Goal: Transaction & Acquisition: Purchase product/service

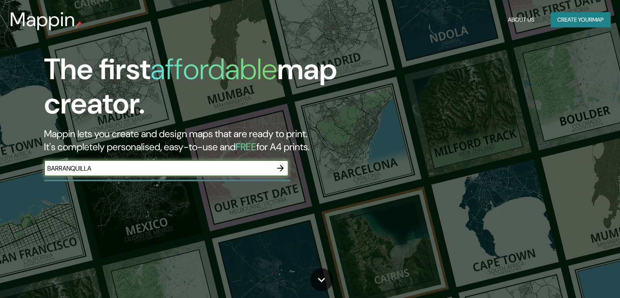
type input "BARRANQUILLA"
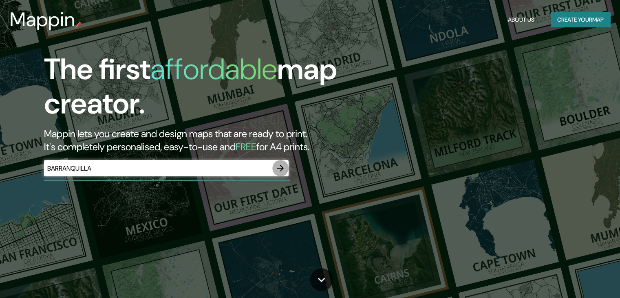
click at [283, 166] on icon "button" at bounding box center [281, 168] width 10 height 10
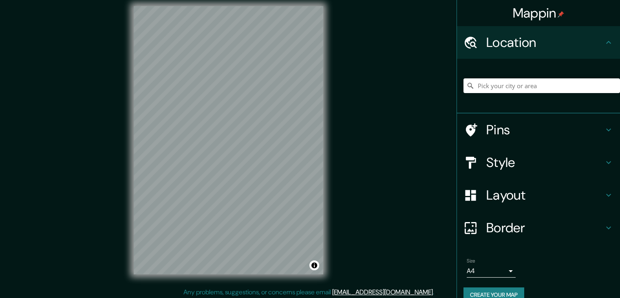
scroll to position [9, 0]
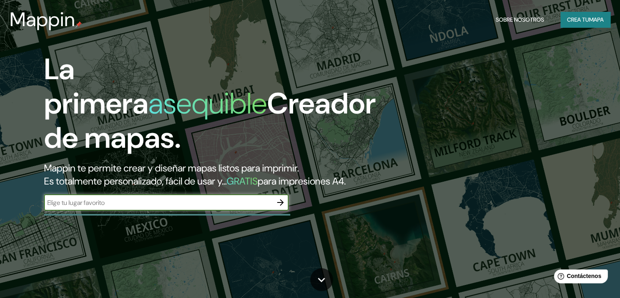
click at [167, 207] on input "text" at bounding box center [158, 202] width 228 height 9
type input "[GEOGRAPHIC_DATA]"
